Goal: Use online tool/utility: Utilize a website feature to perform a specific function

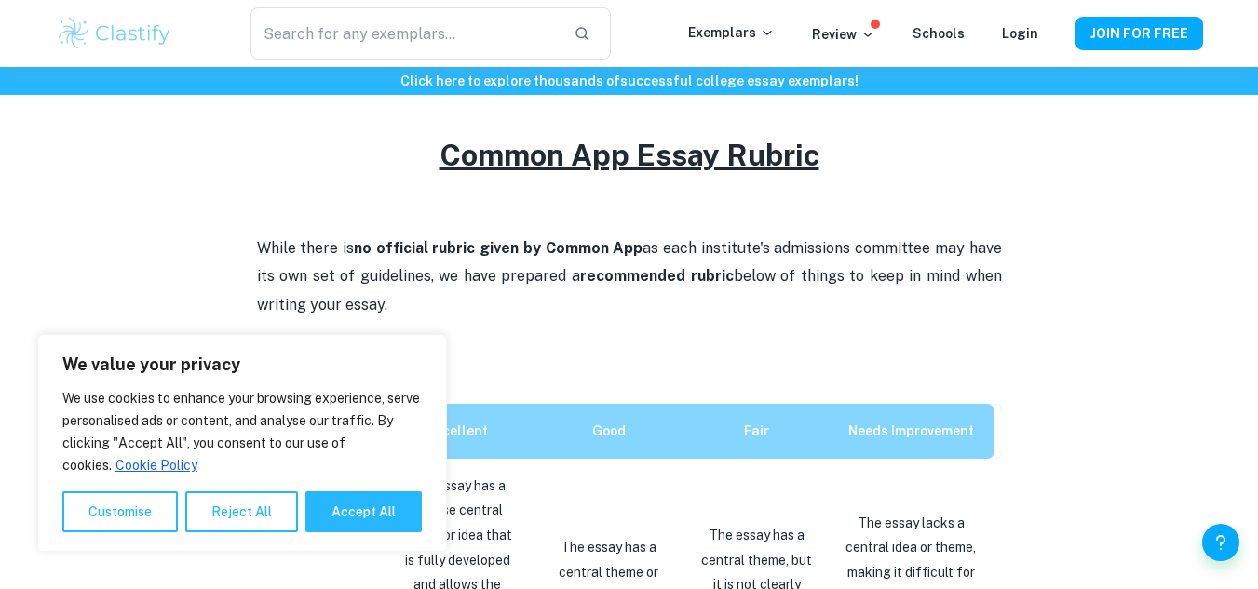
scroll to position [780, 0]
click at [345, 512] on button "Accept All" at bounding box center [363, 512] width 116 height 41
checkbox input "true"
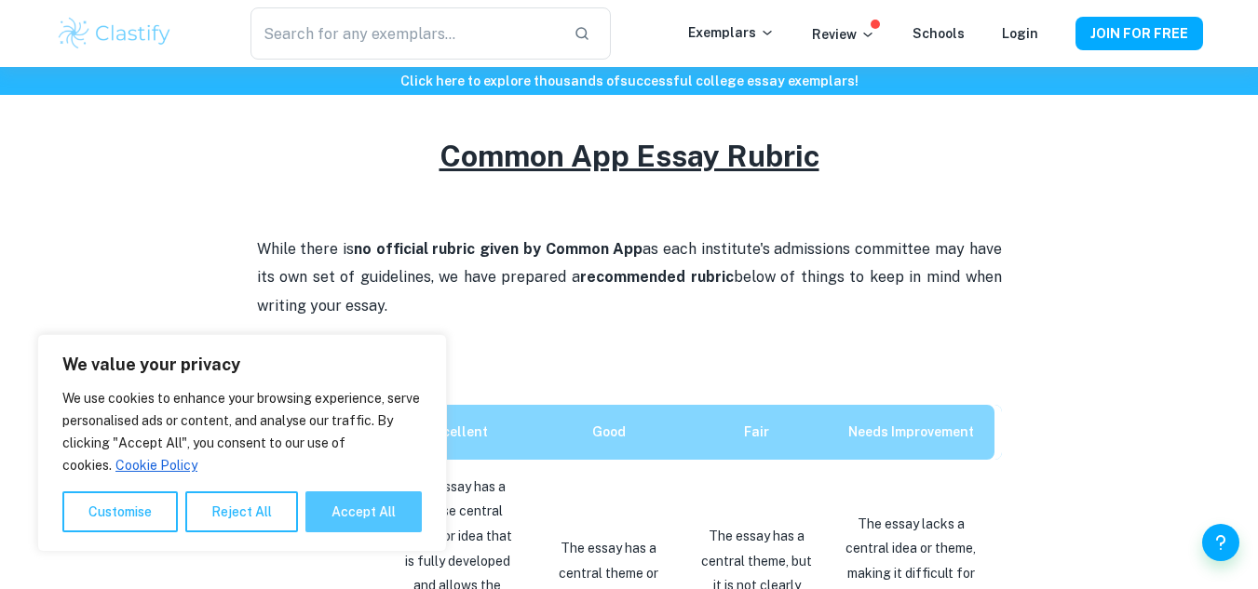
checkbox input "true"
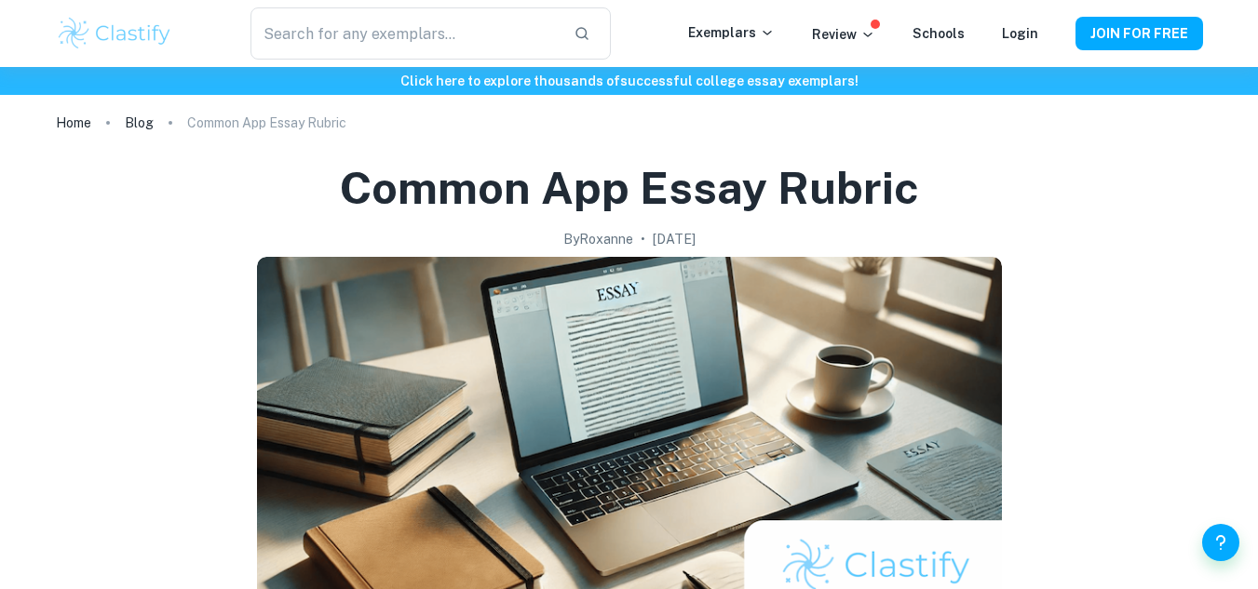
scroll to position [0, 0]
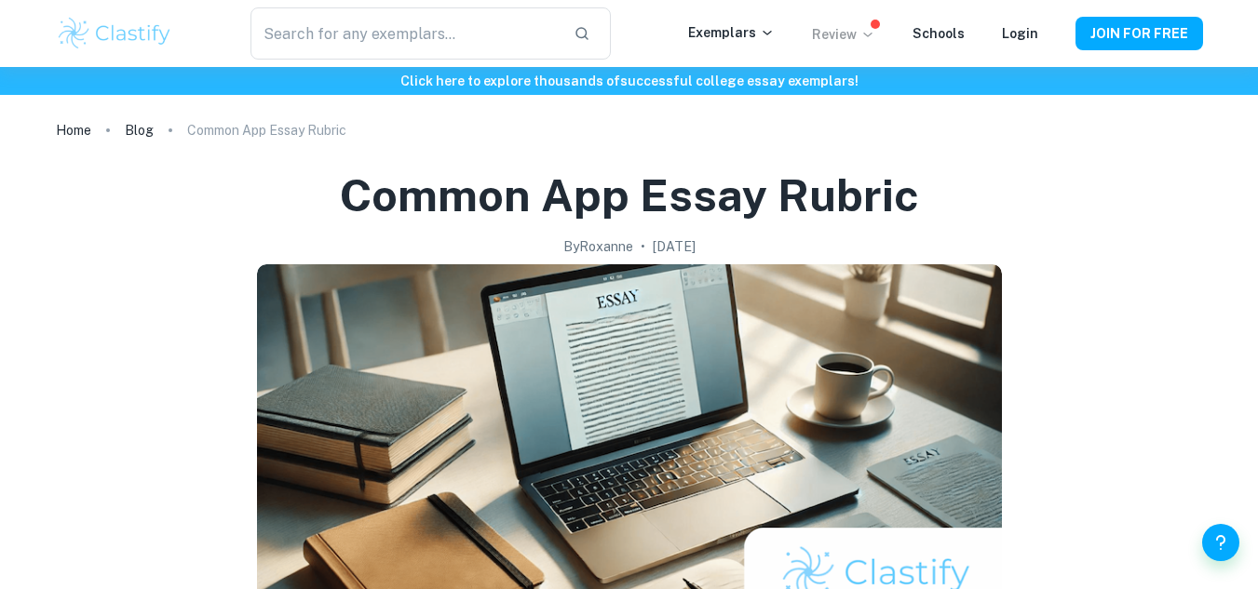
click at [854, 34] on p "Review" at bounding box center [843, 34] width 63 height 20
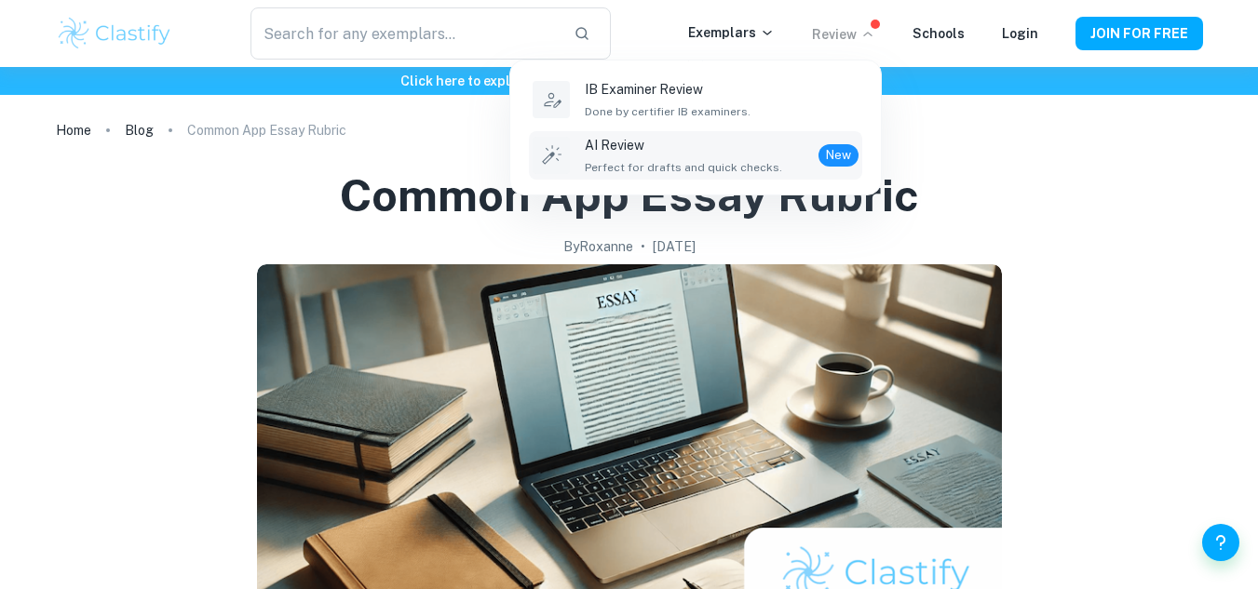
click at [777, 153] on div "AI Review Perfect for drafts and quick checks. New" at bounding box center [722, 155] width 274 height 41
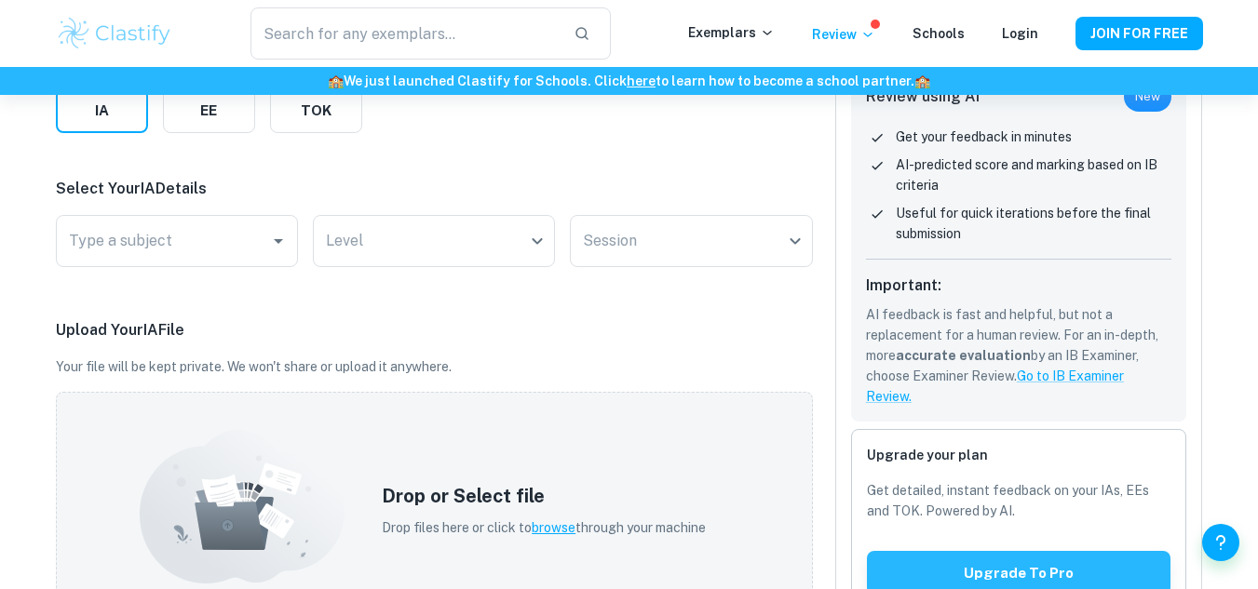
scroll to position [248, 0]
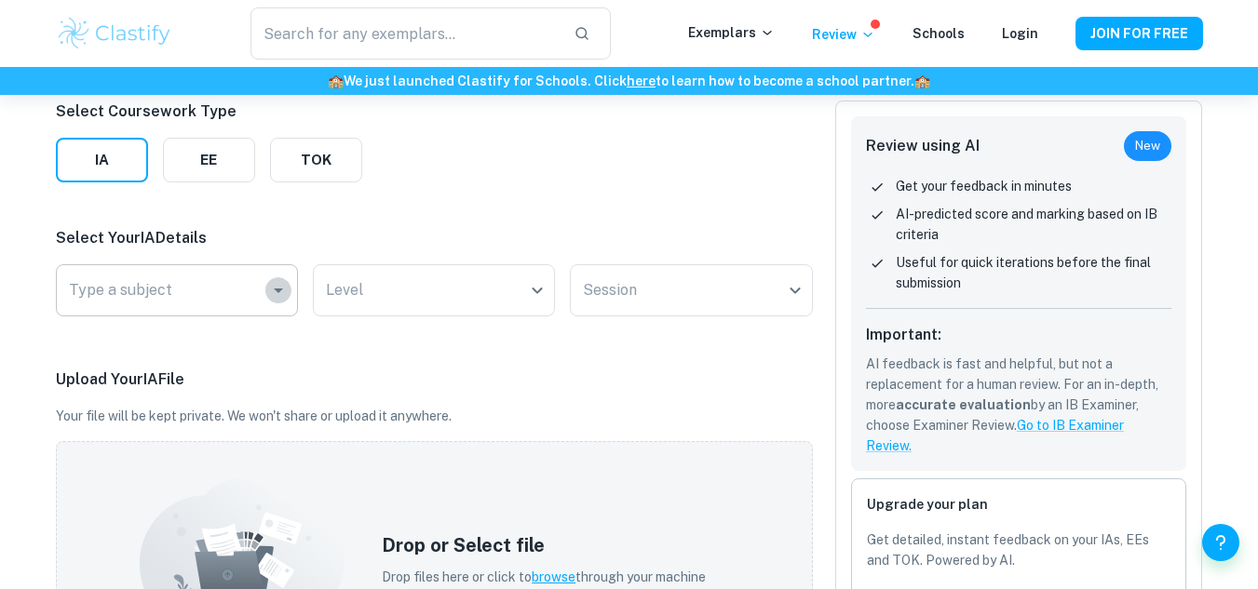
click at [268, 286] on icon "Open" at bounding box center [278, 290] width 22 height 22
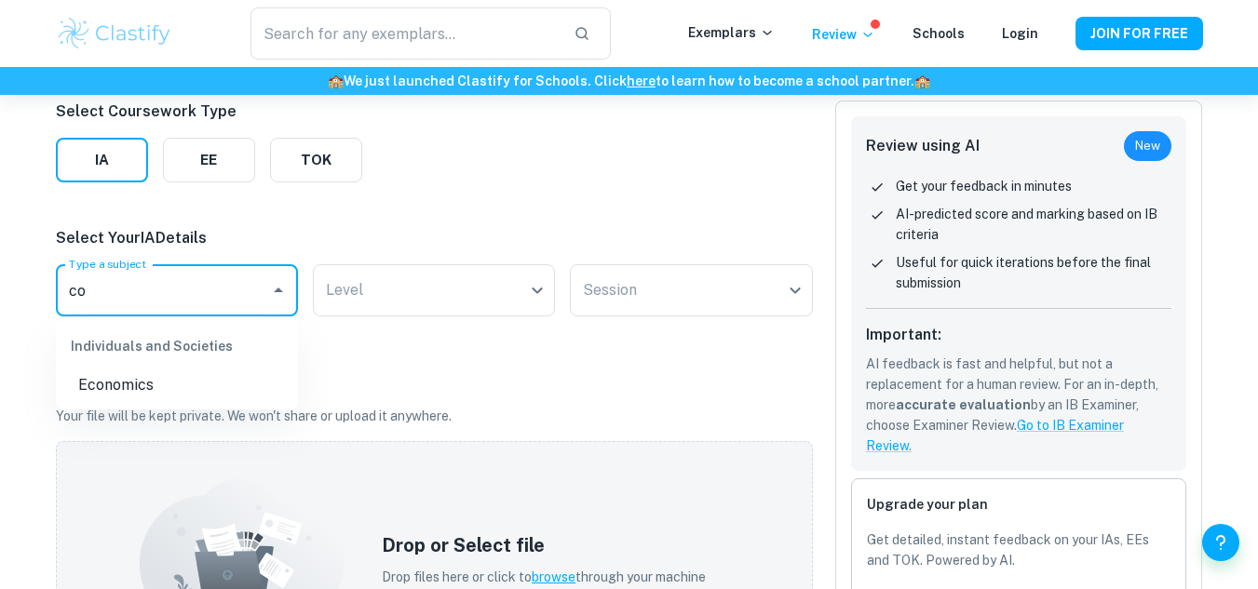
type input "c"
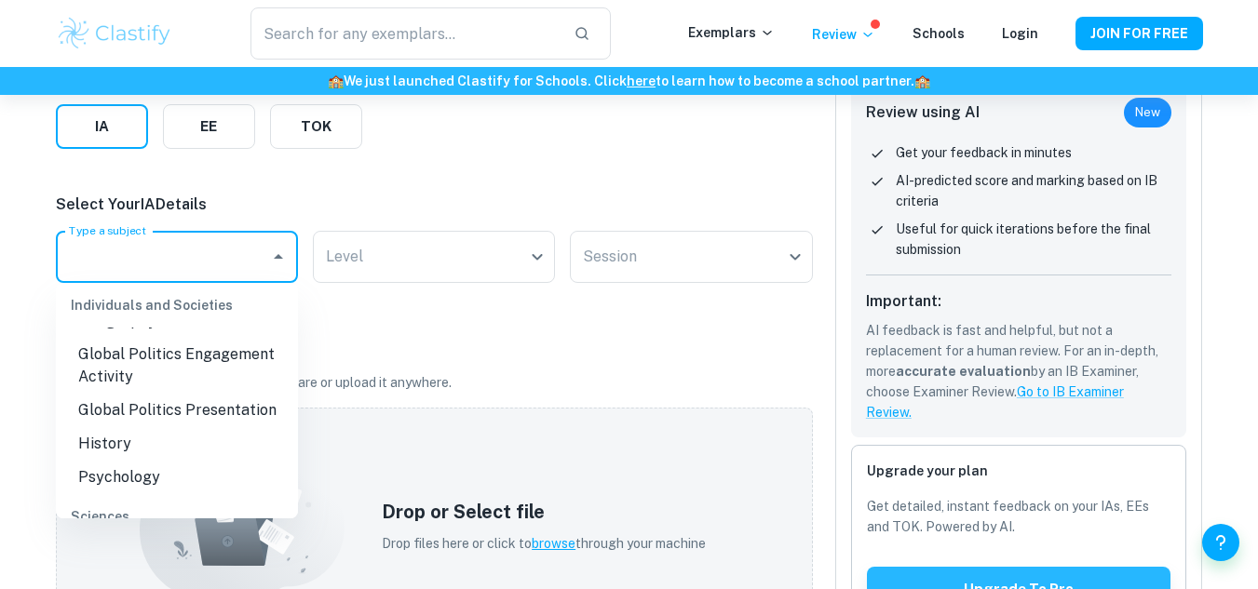
scroll to position [365, 0]
click at [433, 395] on div "Upload Your IA File Your file will be kept private. We won't share or upload it…" at bounding box center [434, 505] width 757 height 341
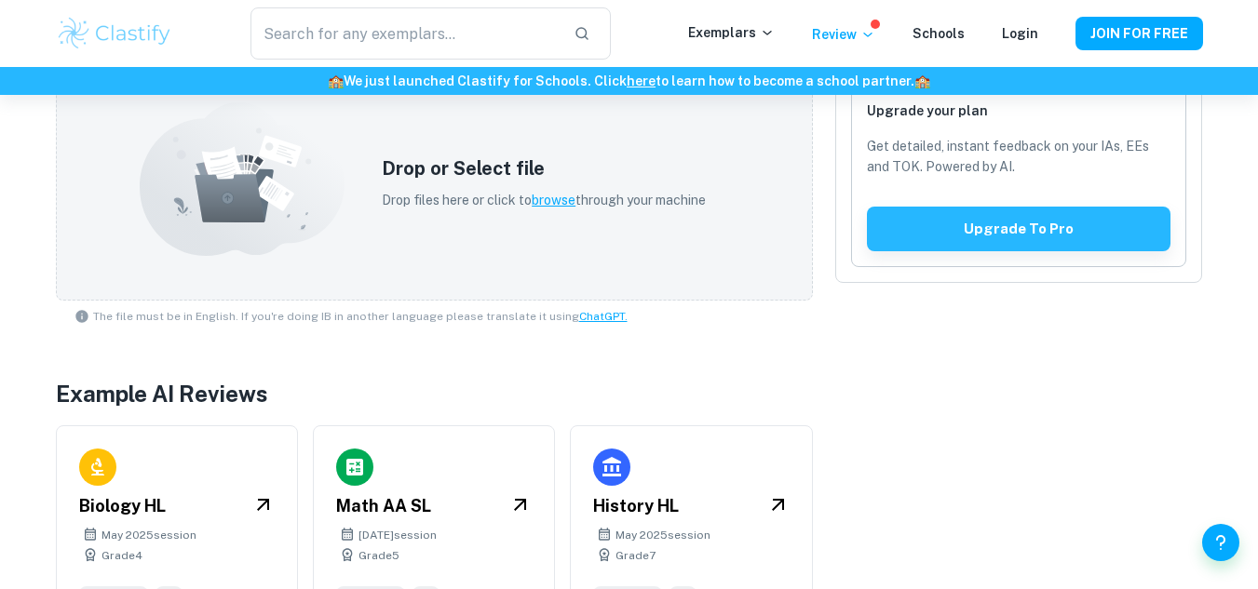
scroll to position [702, 0]
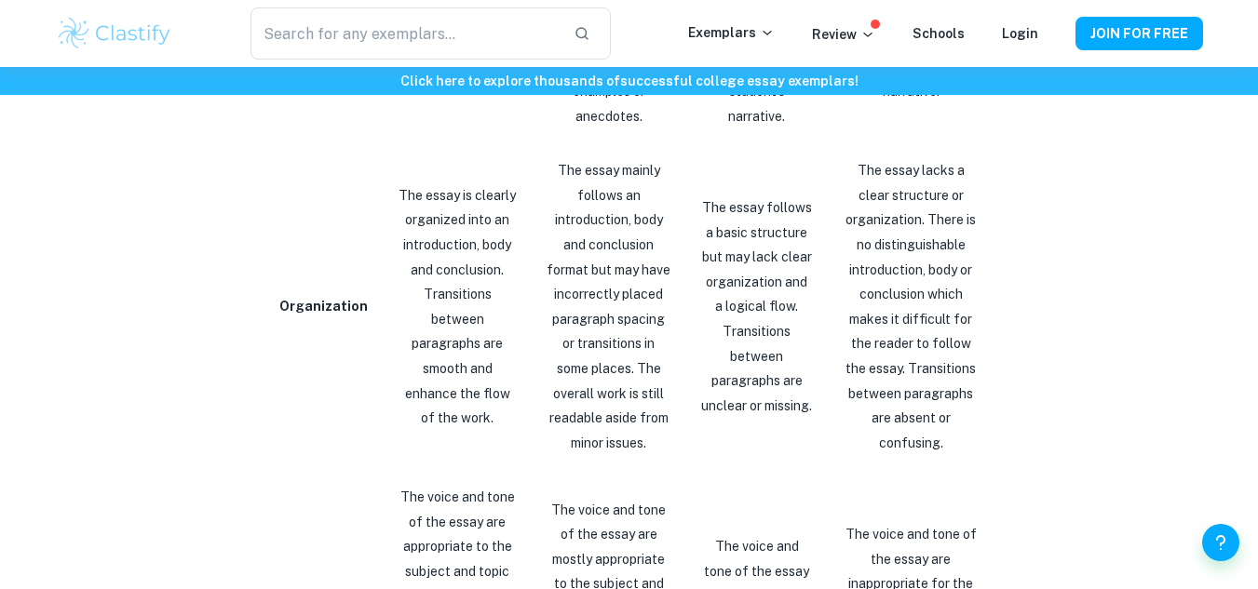
scroll to position [2193, 0]
